Goal: Information Seeking & Learning: Check status

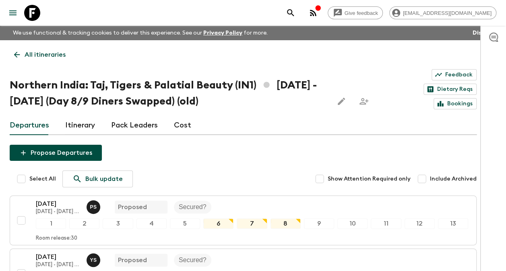
click at [53, 51] on p "All itineraries" at bounding box center [45, 55] width 41 height 10
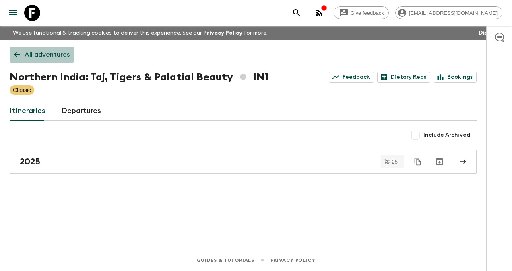
click at [50, 56] on p "All adventures" at bounding box center [47, 55] width 45 height 10
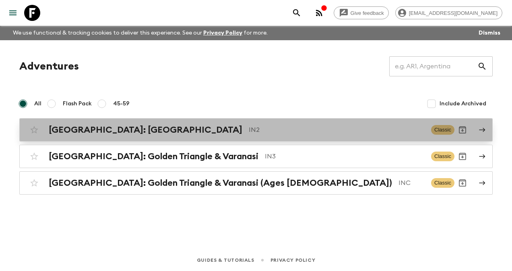
click at [83, 128] on h2 "[GEOGRAPHIC_DATA]: [GEOGRAPHIC_DATA]" at bounding box center [145, 130] width 193 height 10
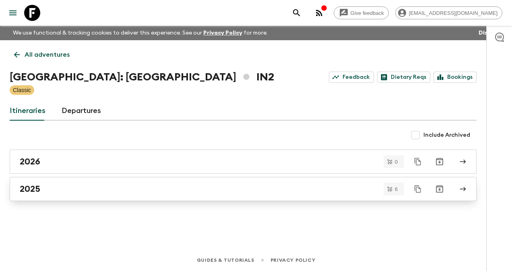
click at [35, 189] on h2 "2025" at bounding box center [30, 189] width 21 height 10
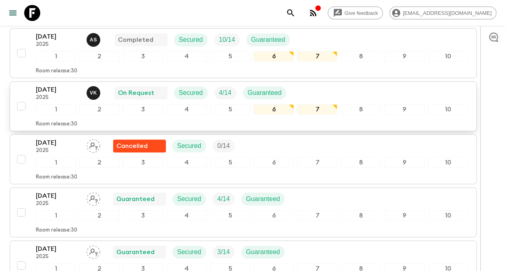
scroll to position [212, 0]
click at [58, 85] on p "[DATE]" at bounding box center [58, 90] width 44 height 10
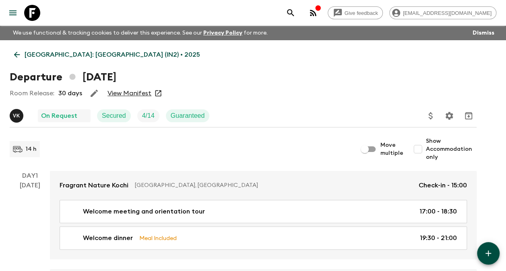
click at [134, 92] on link "View Manifest" at bounding box center [129, 93] width 44 height 8
